Goal: Task Accomplishment & Management: Manage account settings

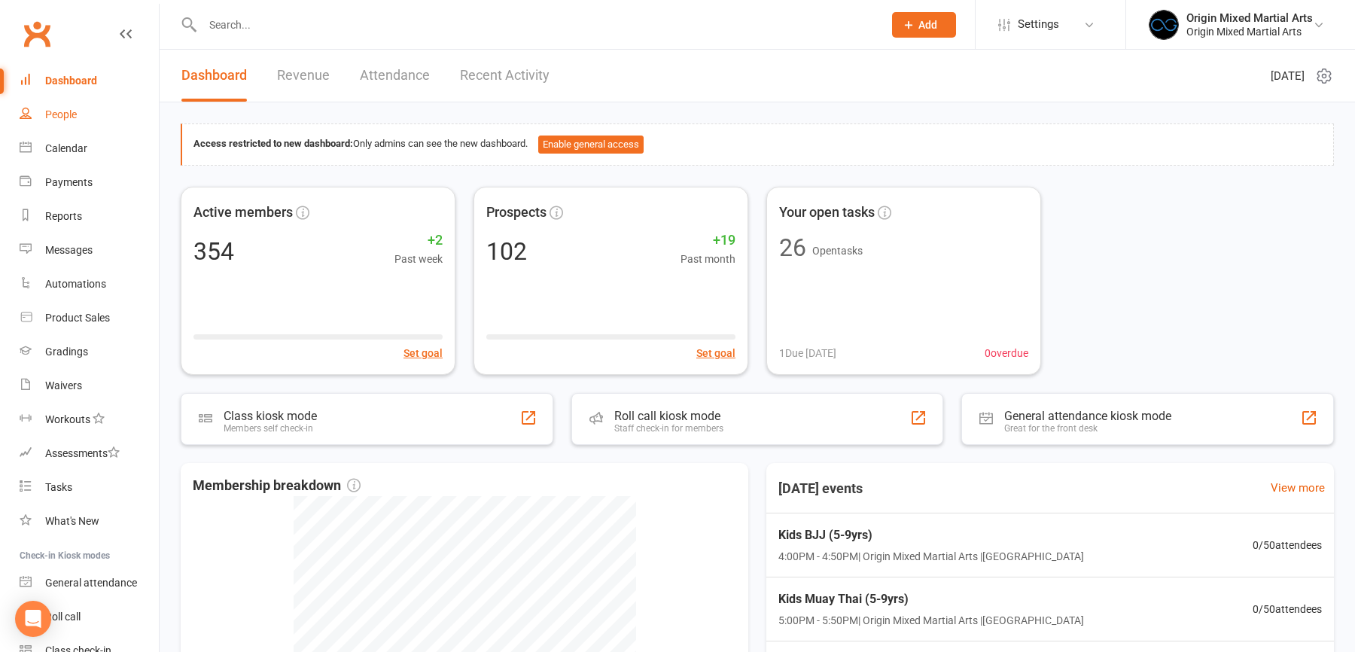
click at [72, 105] on link "People" at bounding box center [89, 115] width 139 height 34
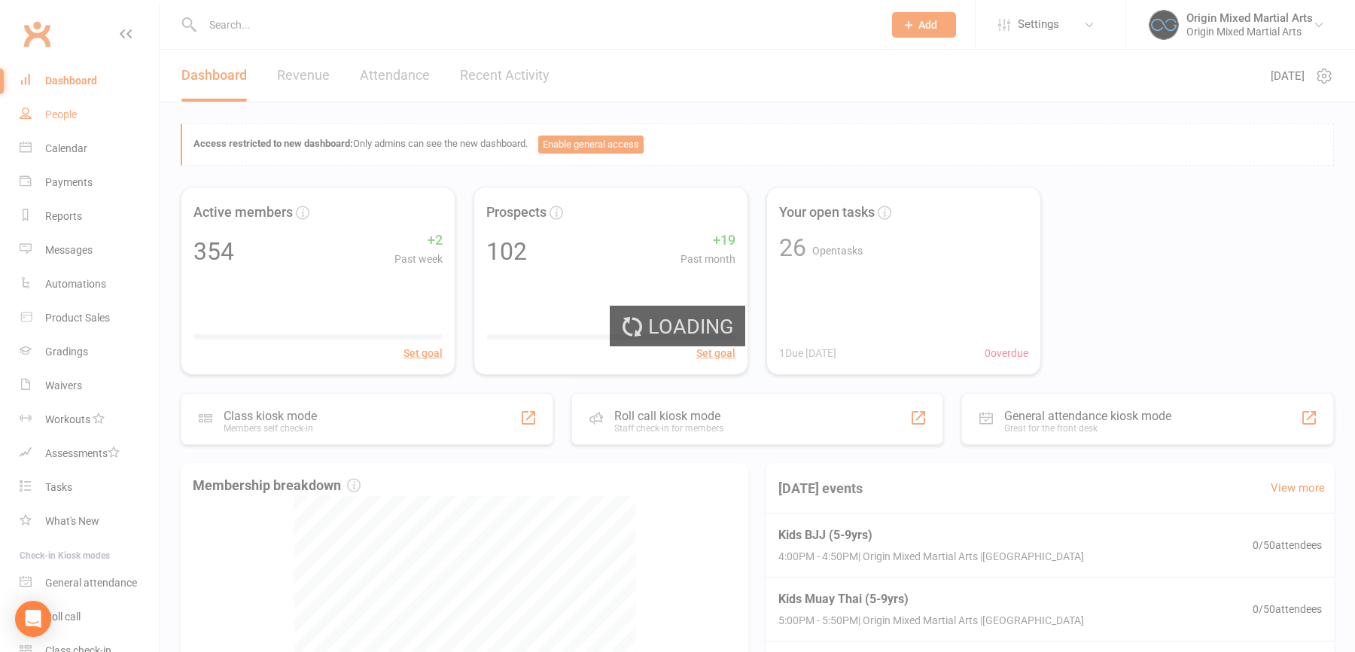
select select "100"
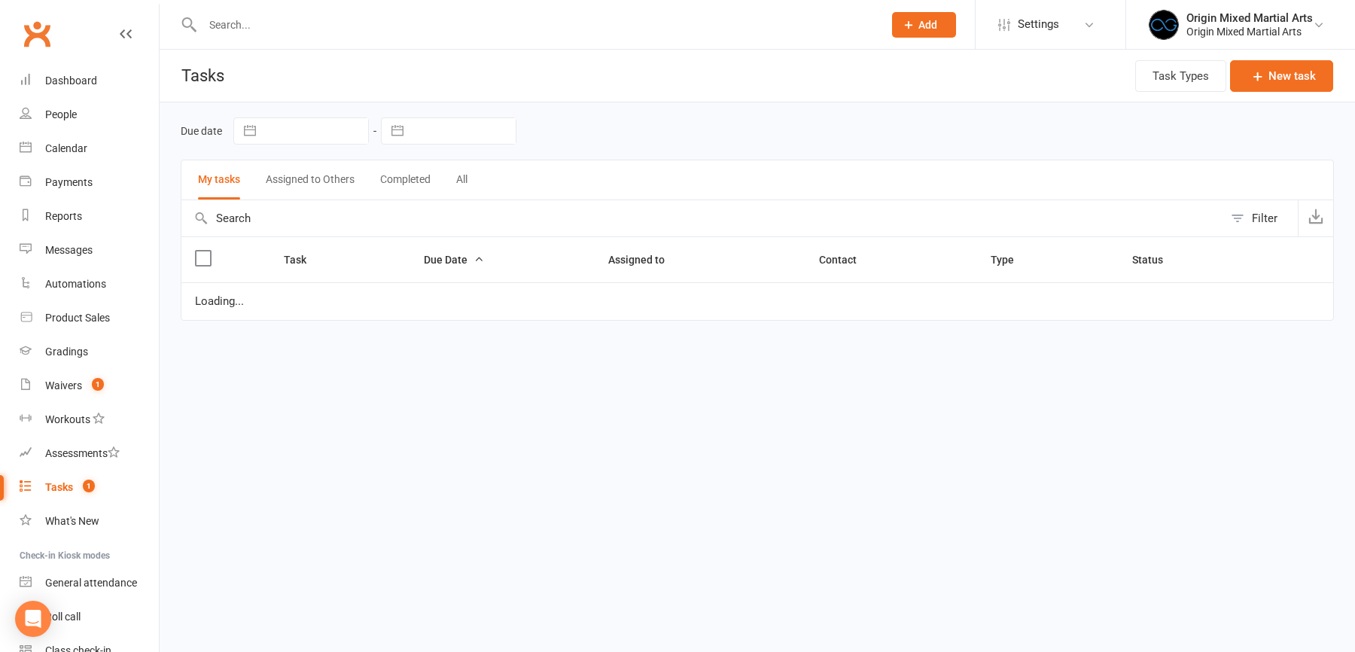
select select "started"
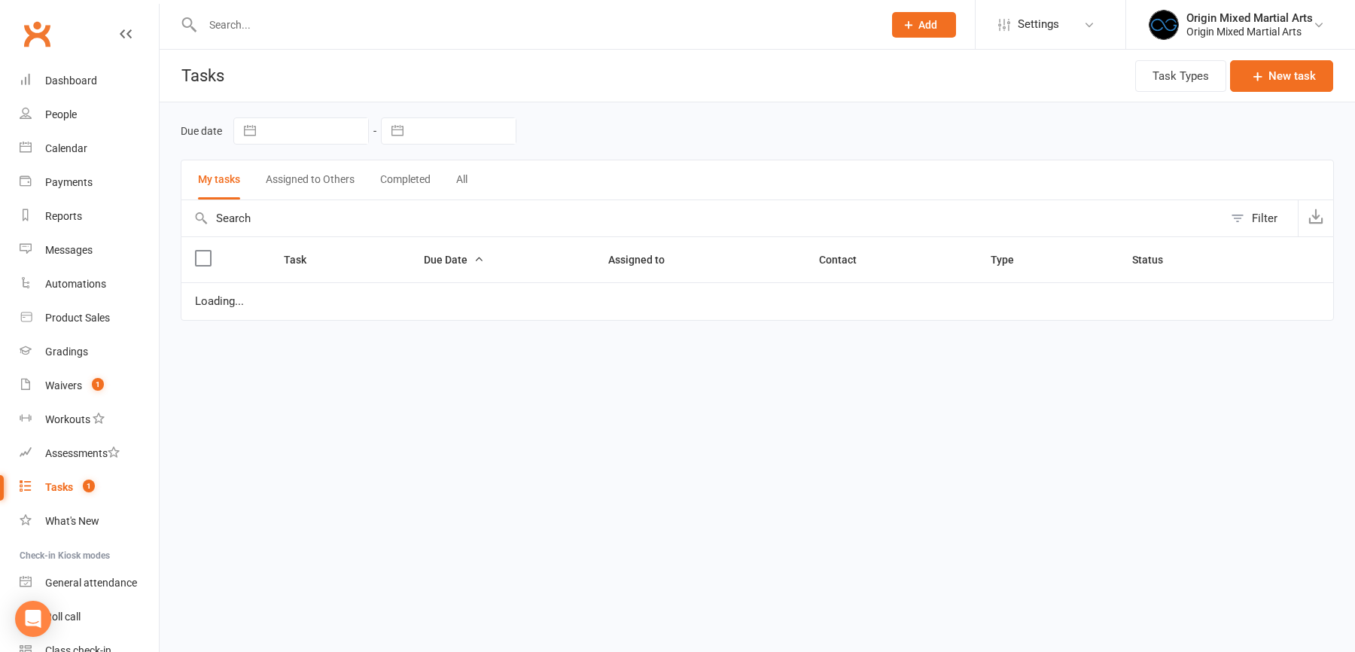
select select "started"
select select "waiting"
select select "started"
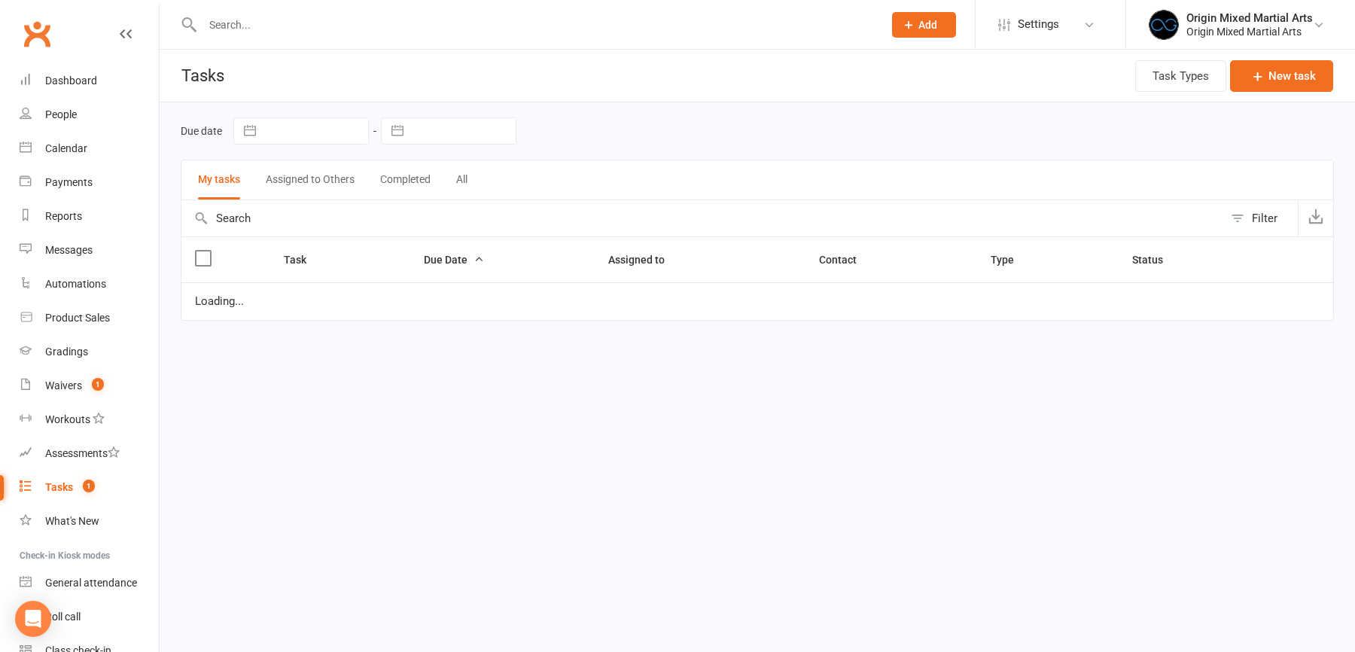
select select "started"
select select "waiting"
select select "started"
select select "waiting"
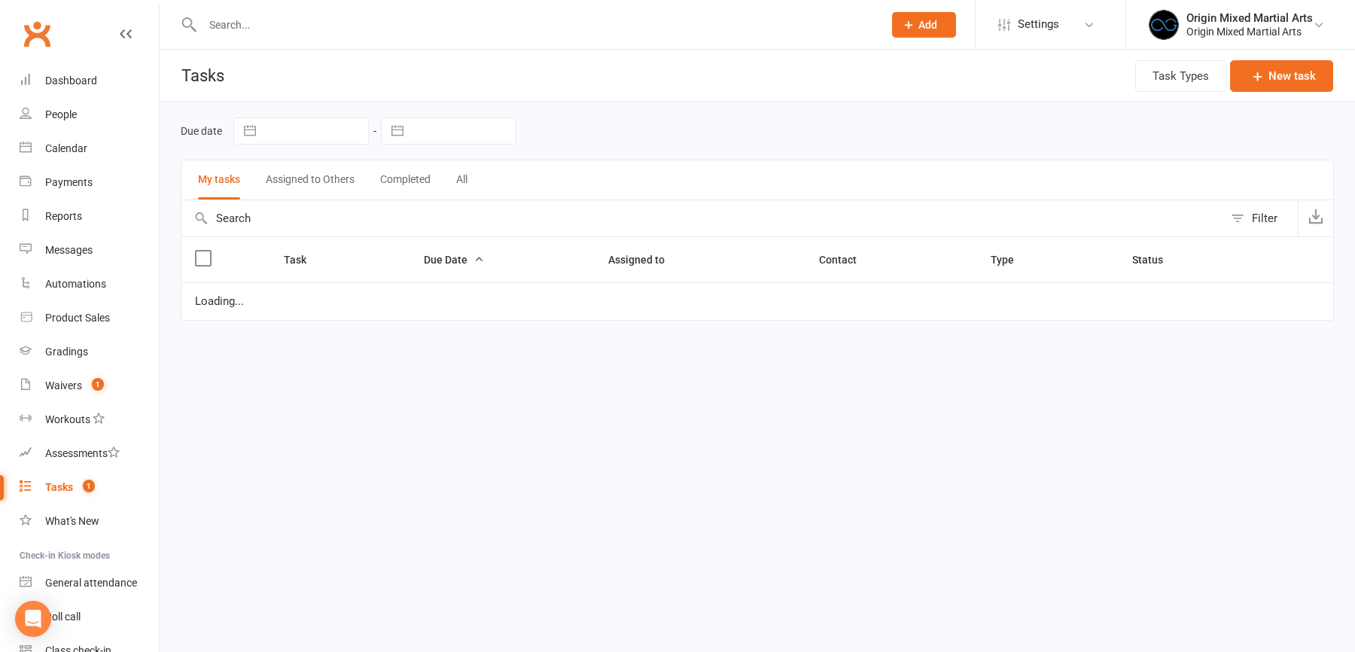
select select "waiting"
select select "started"
select select "waiting"
select select "started"
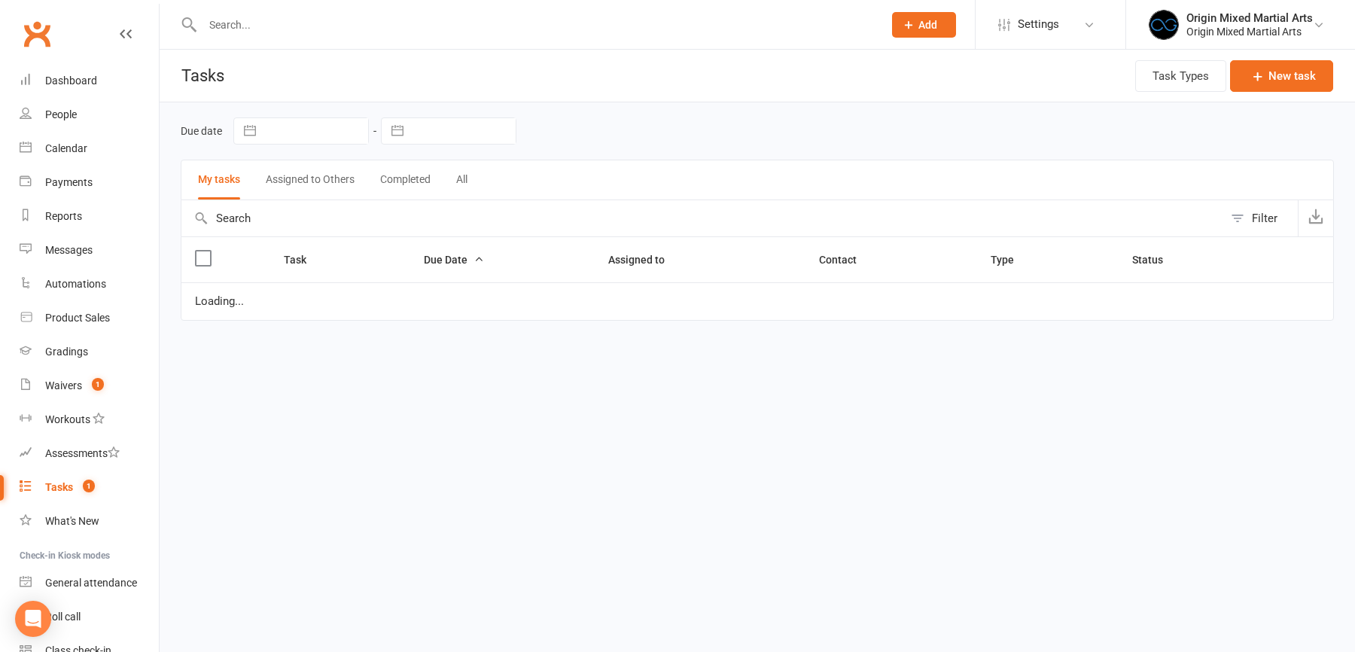
select select "started"
